Goal: Information Seeking & Learning: Learn about a topic

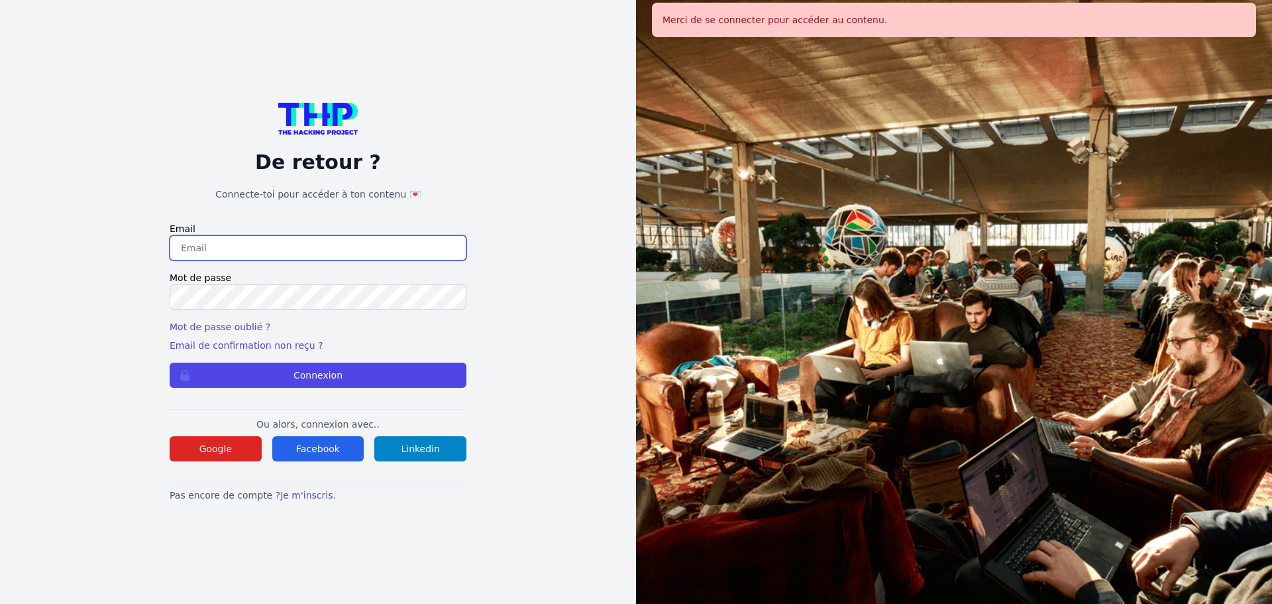
click at [315, 242] on input "email" at bounding box center [318, 247] width 297 height 25
type input "melody_stephan@icloud.com"
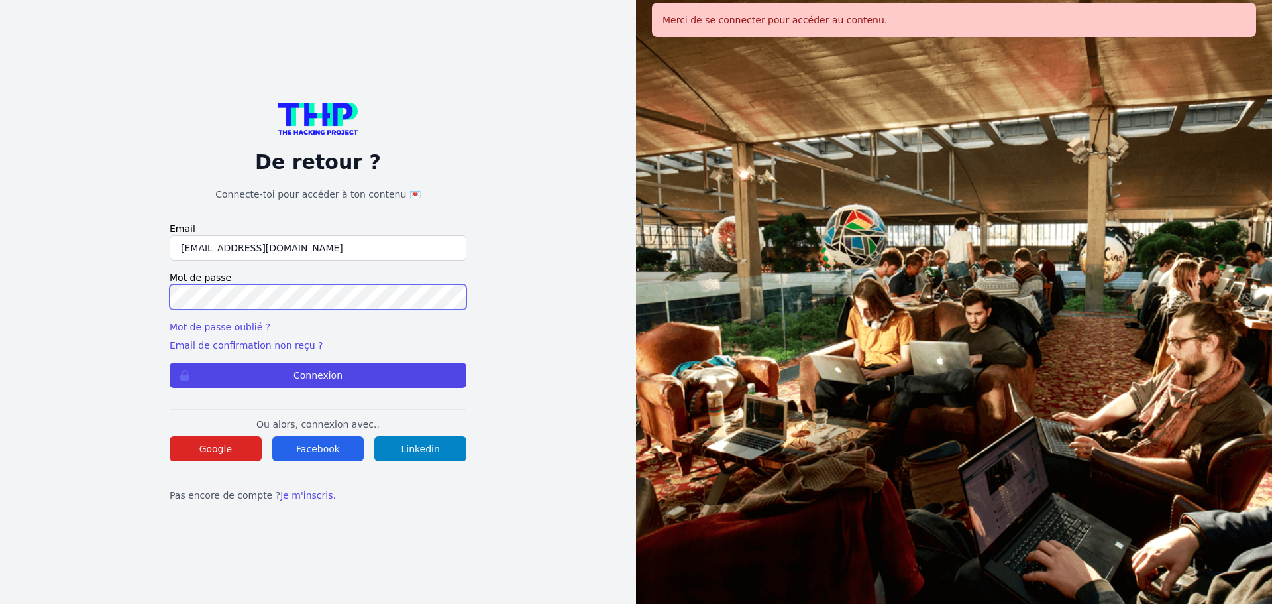
click at [170, 363] on button "Connexion" at bounding box center [318, 375] width 297 height 25
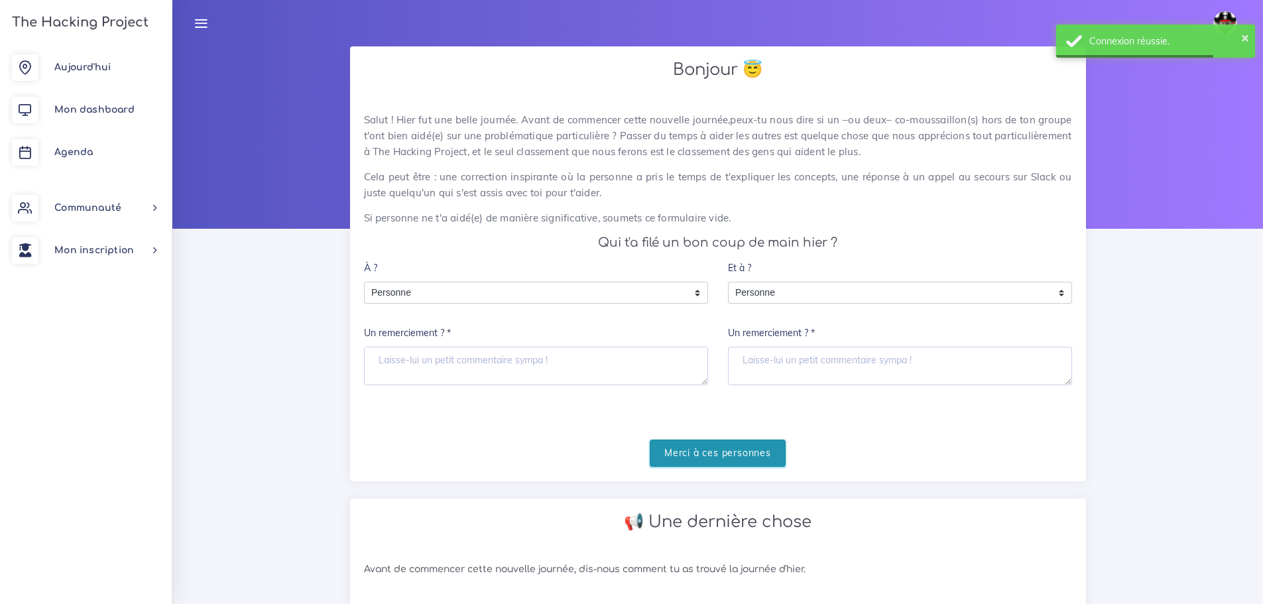
click at [754, 455] on input "Merci à ces personnes" at bounding box center [717, 452] width 136 height 27
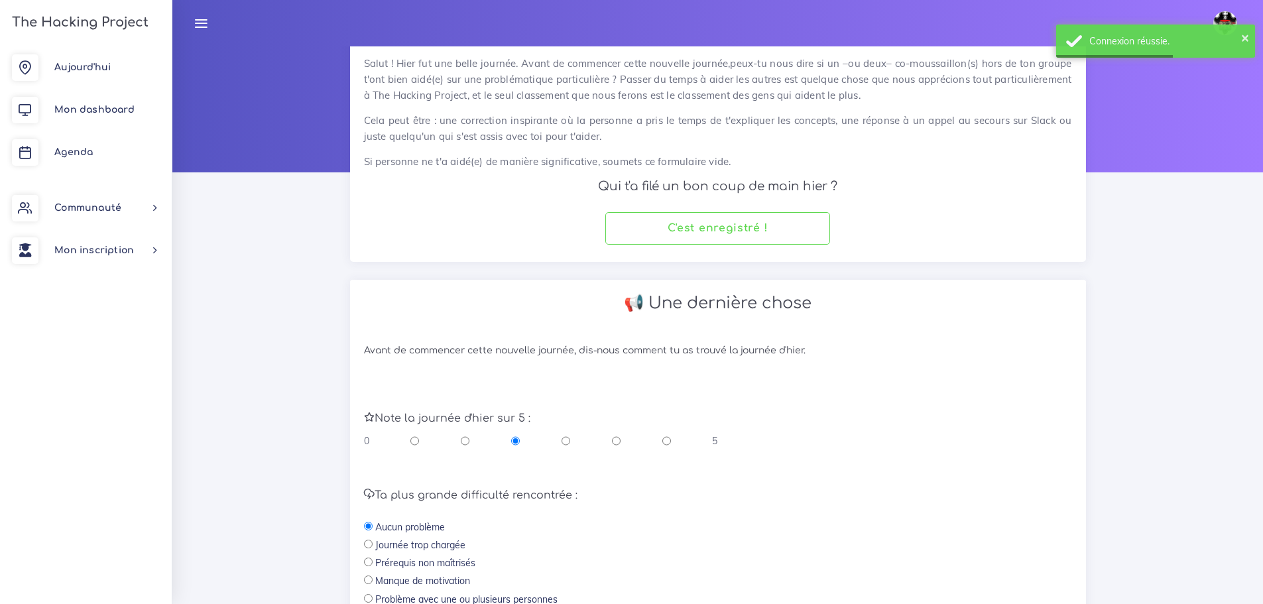
scroll to position [133, 0]
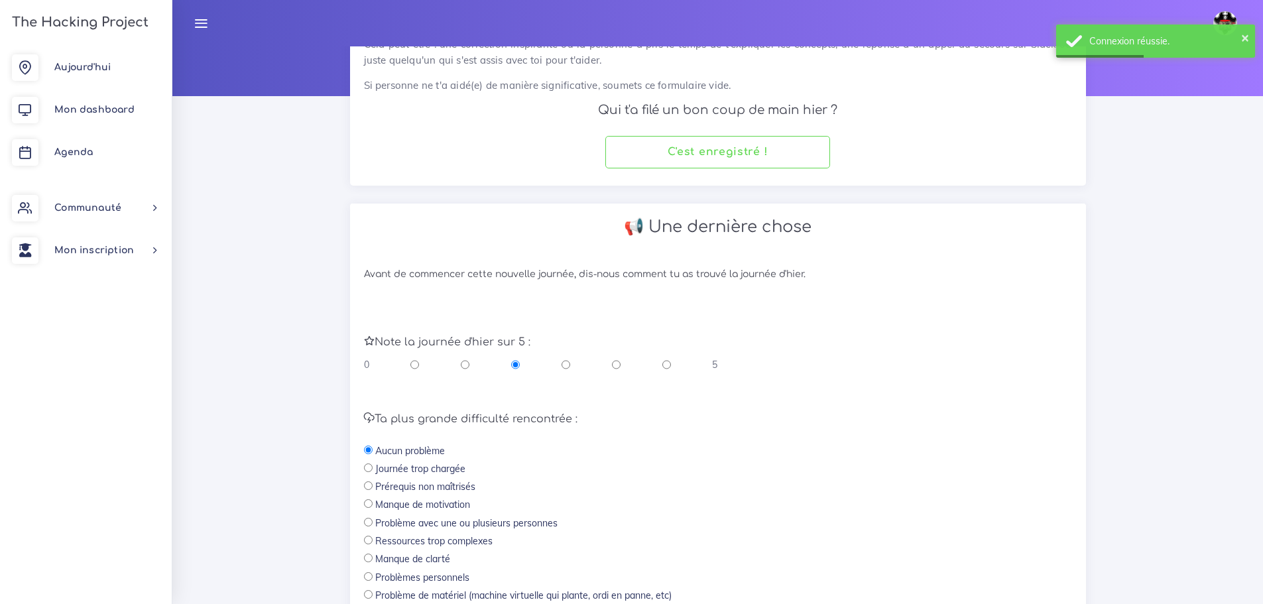
click at [614, 363] on input "radio" at bounding box center [616, 364] width 9 height 13
radio input "true"
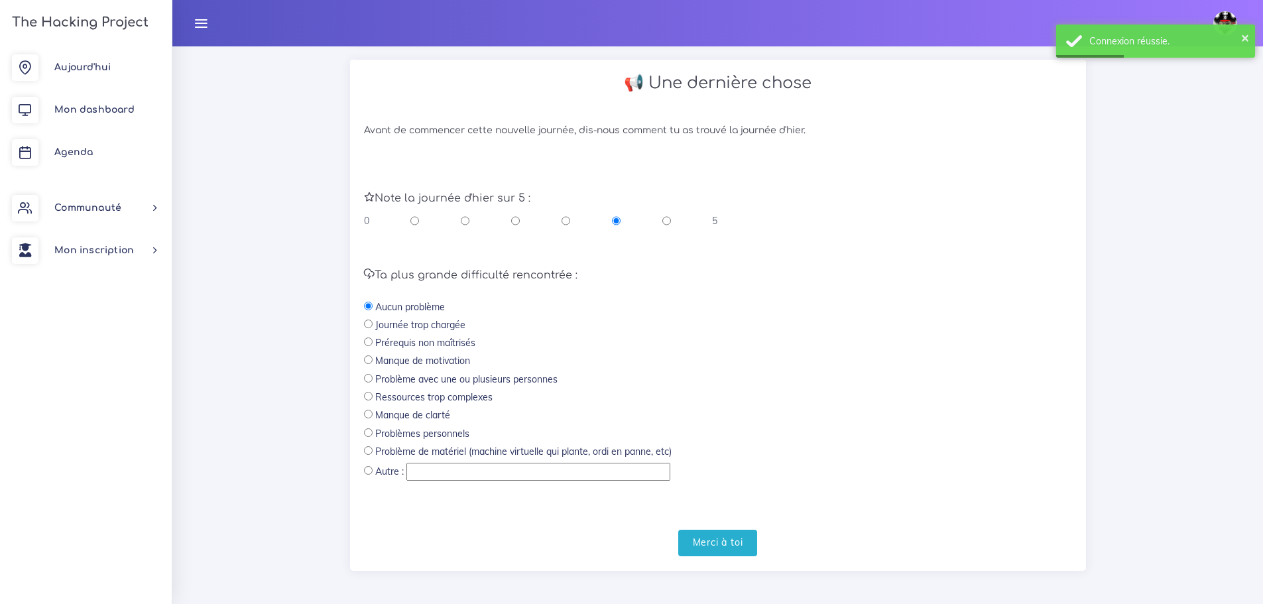
scroll to position [281, 0]
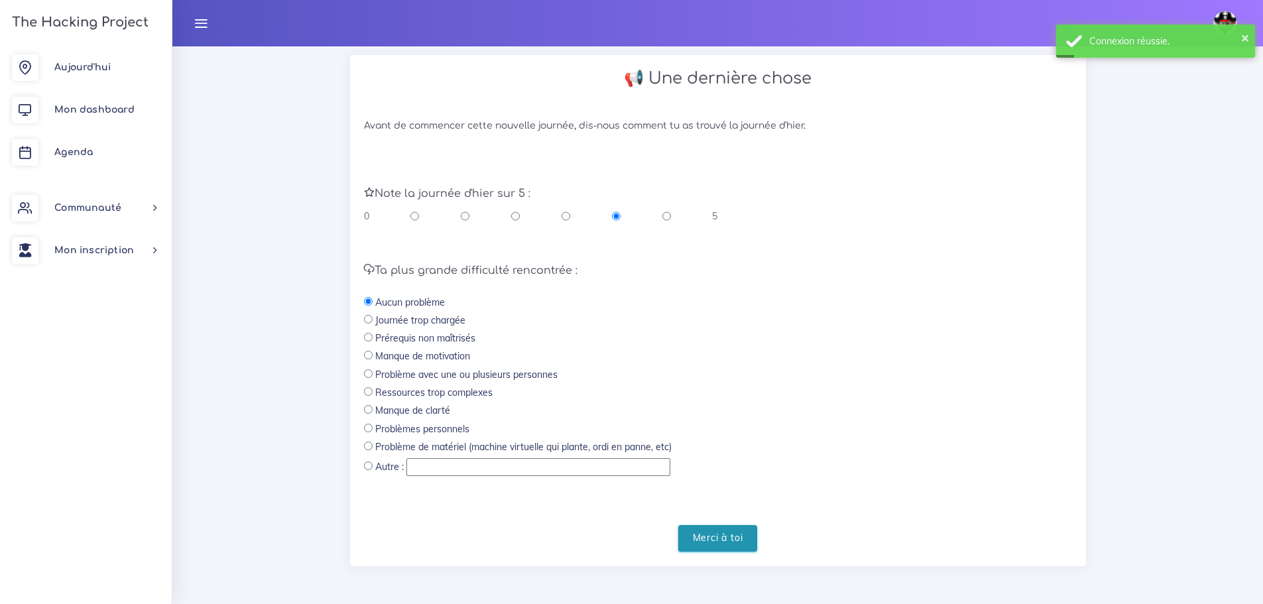
click at [735, 534] on input "Merci à toi" at bounding box center [718, 538] width 80 height 27
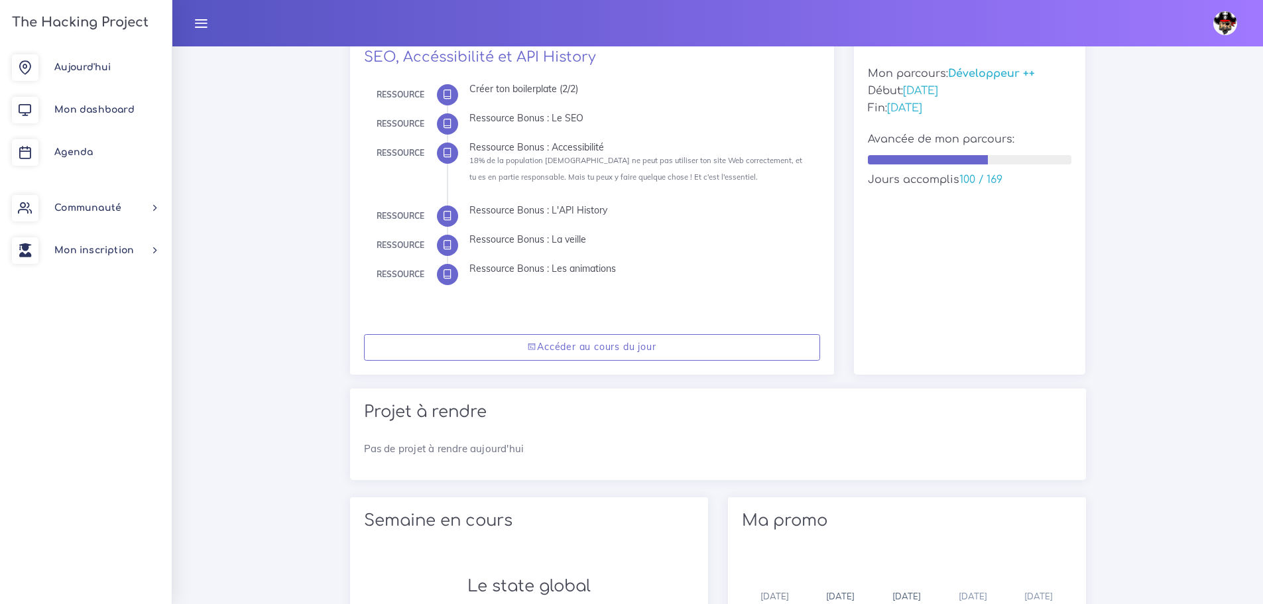
scroll to position [199, 0]
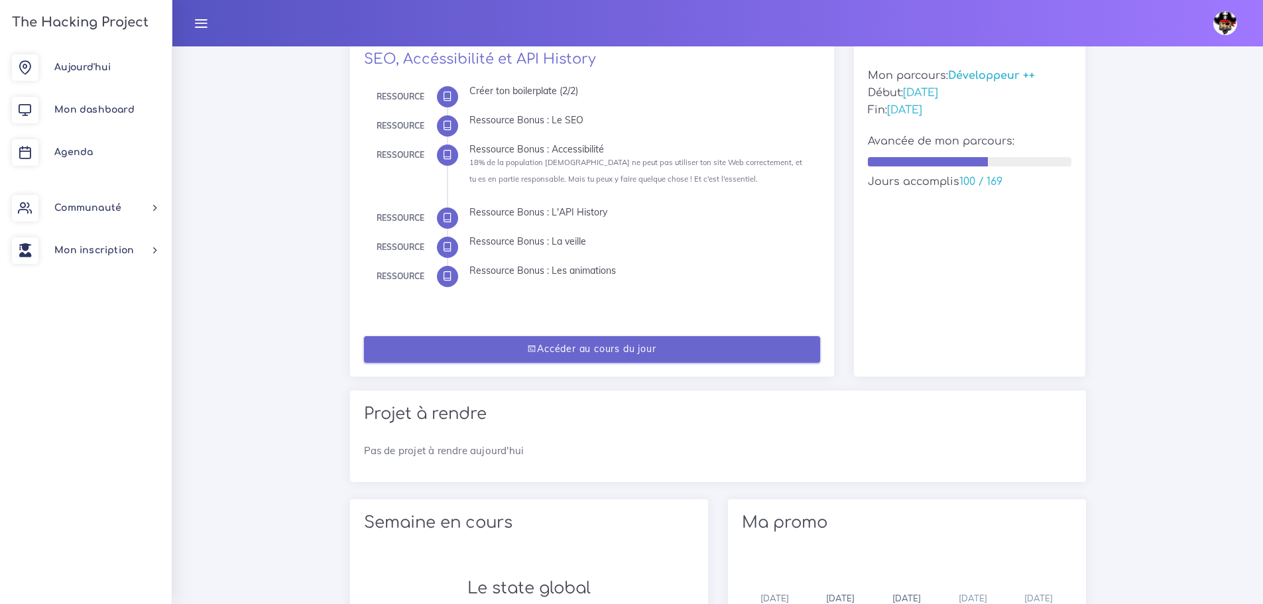
click at [624, 349] on link "Accéder au cours du jour" at bounding box center [592, 349] width 456 height 27
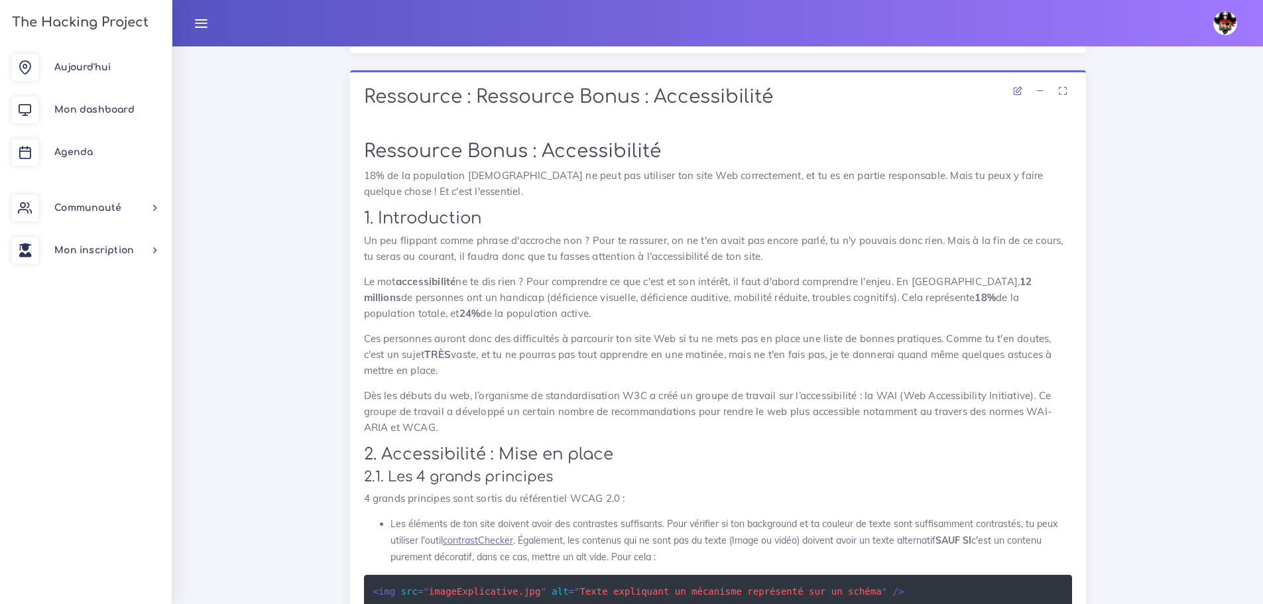
scroll to position [1937, 0]
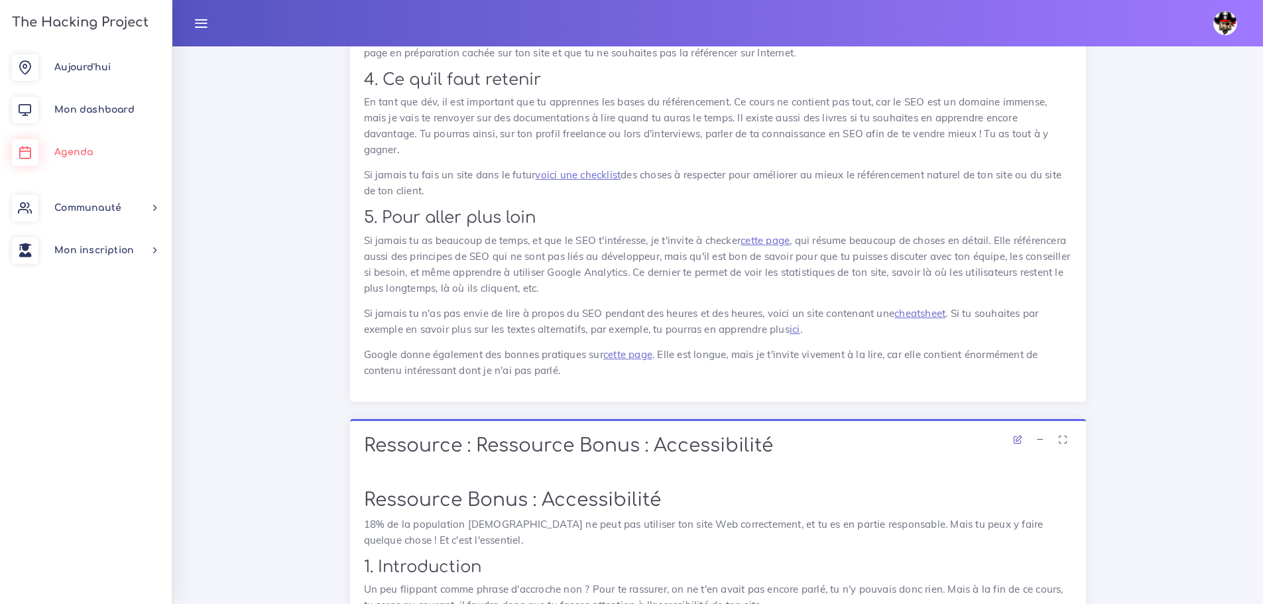
click at [99, 151] on link "Agenda" at bounding box center [86, 152] width 172 height 42
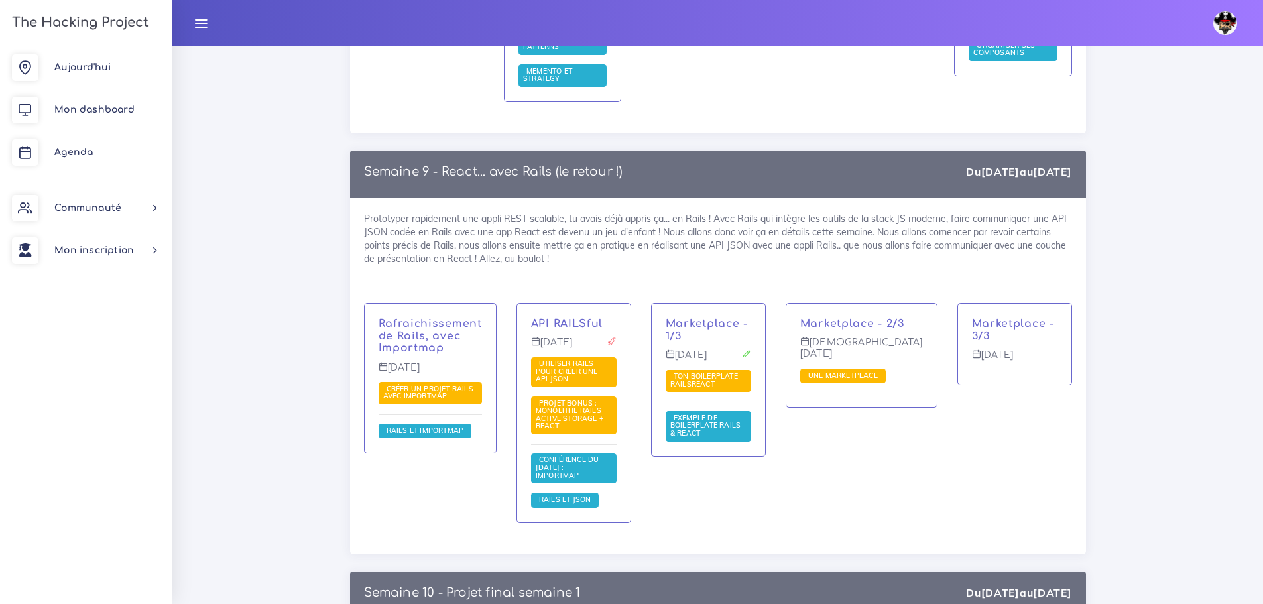
scroll to position [11001, 0]
